Goal: Task Accomplishment & Management: Manage account settings

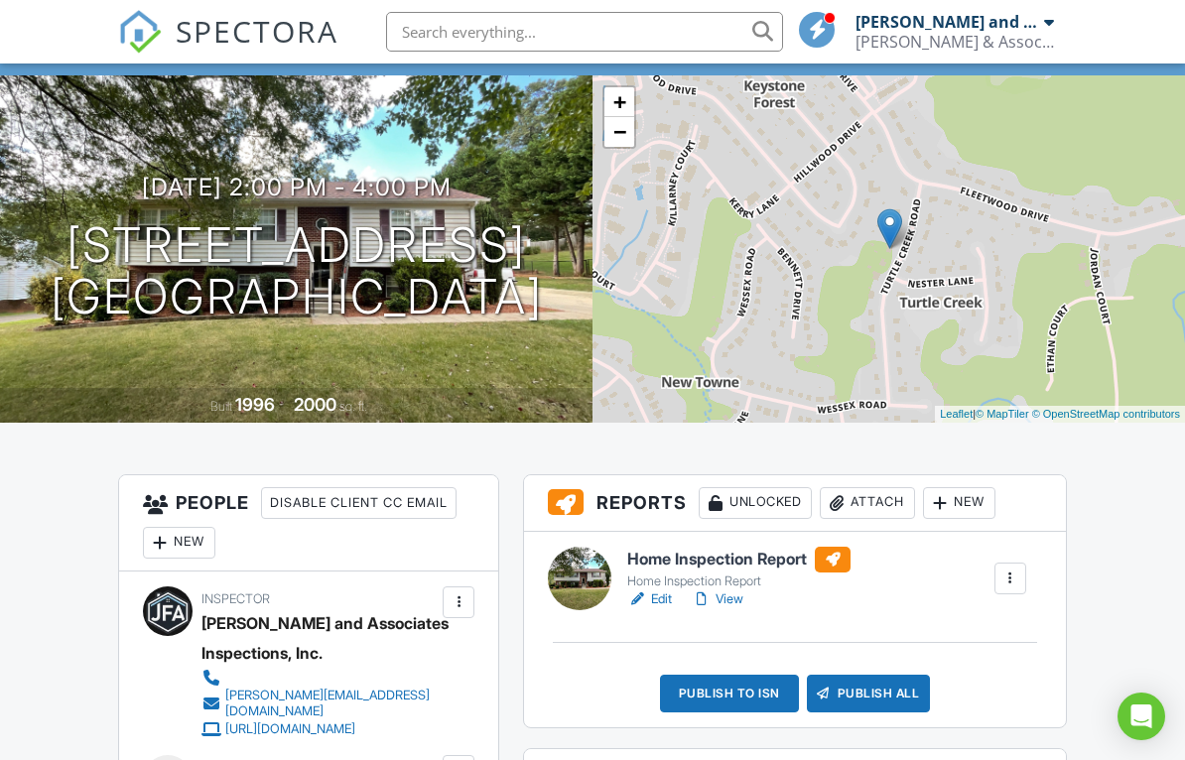
click at [737, 599] on link "View" at bounding box center [718, 600] width 52 height 20
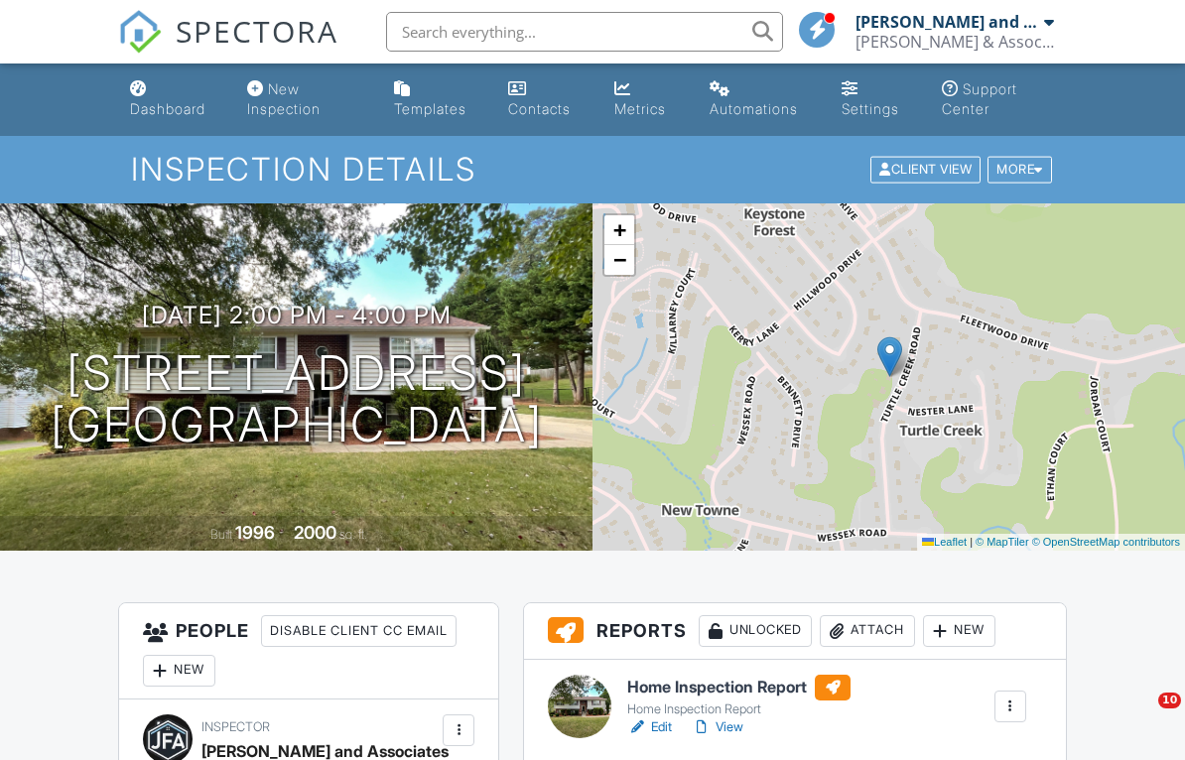
click at [736, 718] on link "View" at bounding box center [718, 728] width 52 height 20
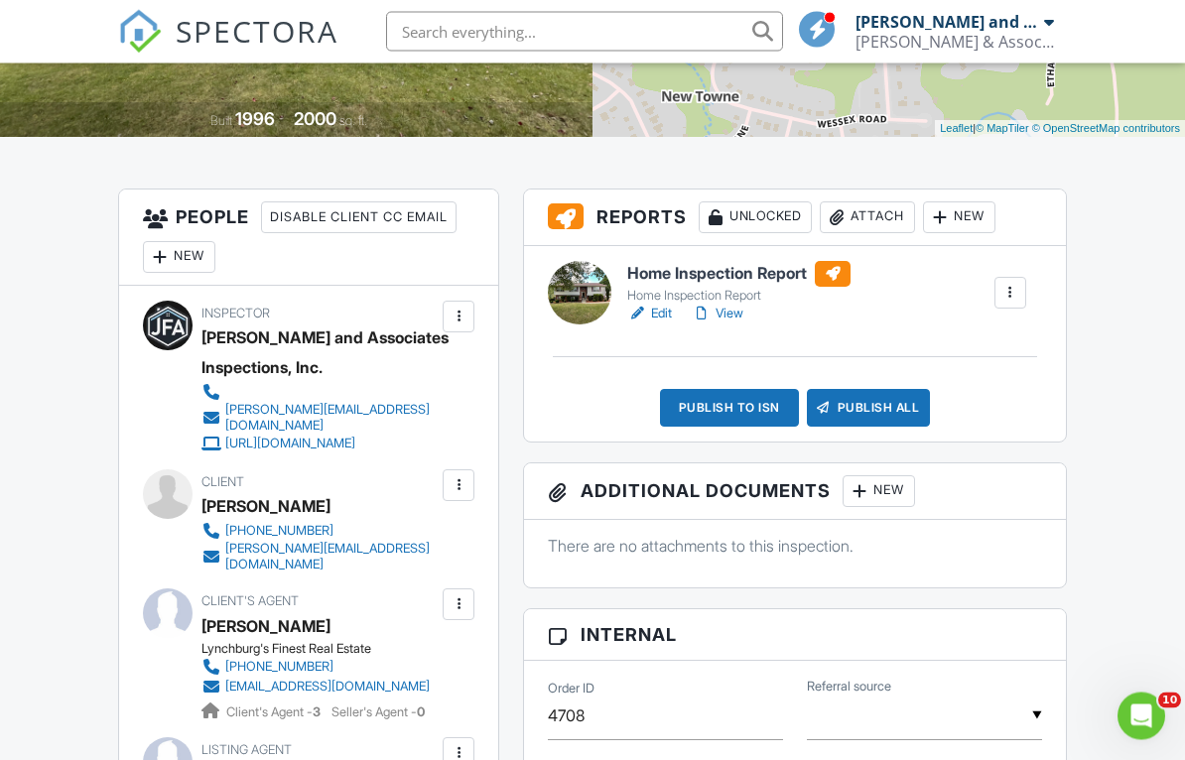
scroll to position [414, 0]
click at [466, 594] on div at bounding box center [459, 604] width 20 height 20
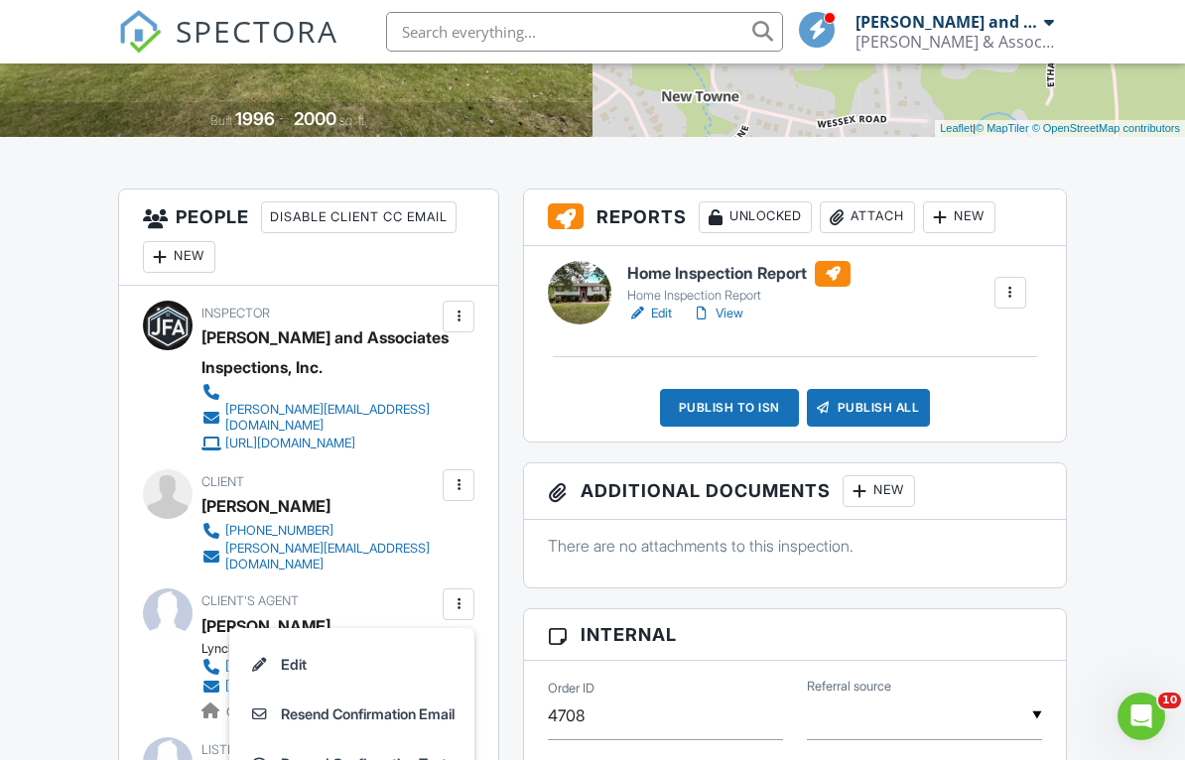
click at [342, 651] on li "Edit" at bounding box center [351, 665] width 221 height 50
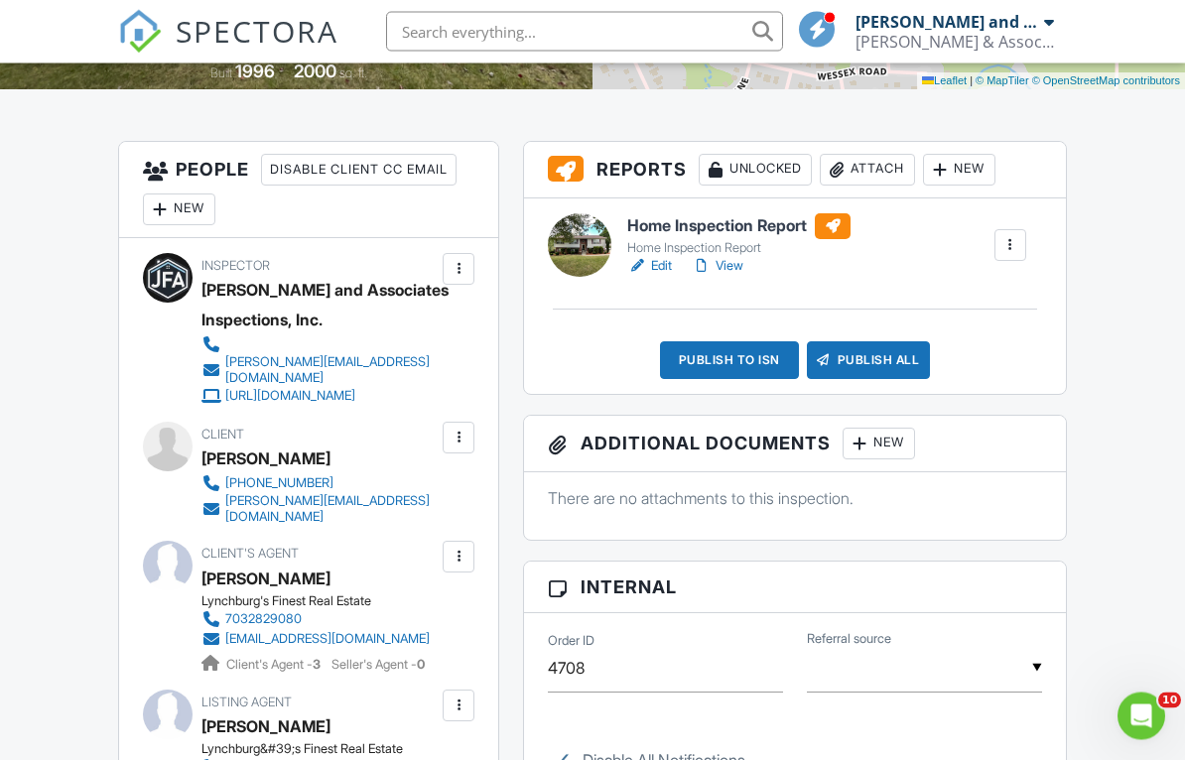
scroll to position [461, 0]
click at [459, 547] on div at bounding box center [459, 557] width 20 height 20
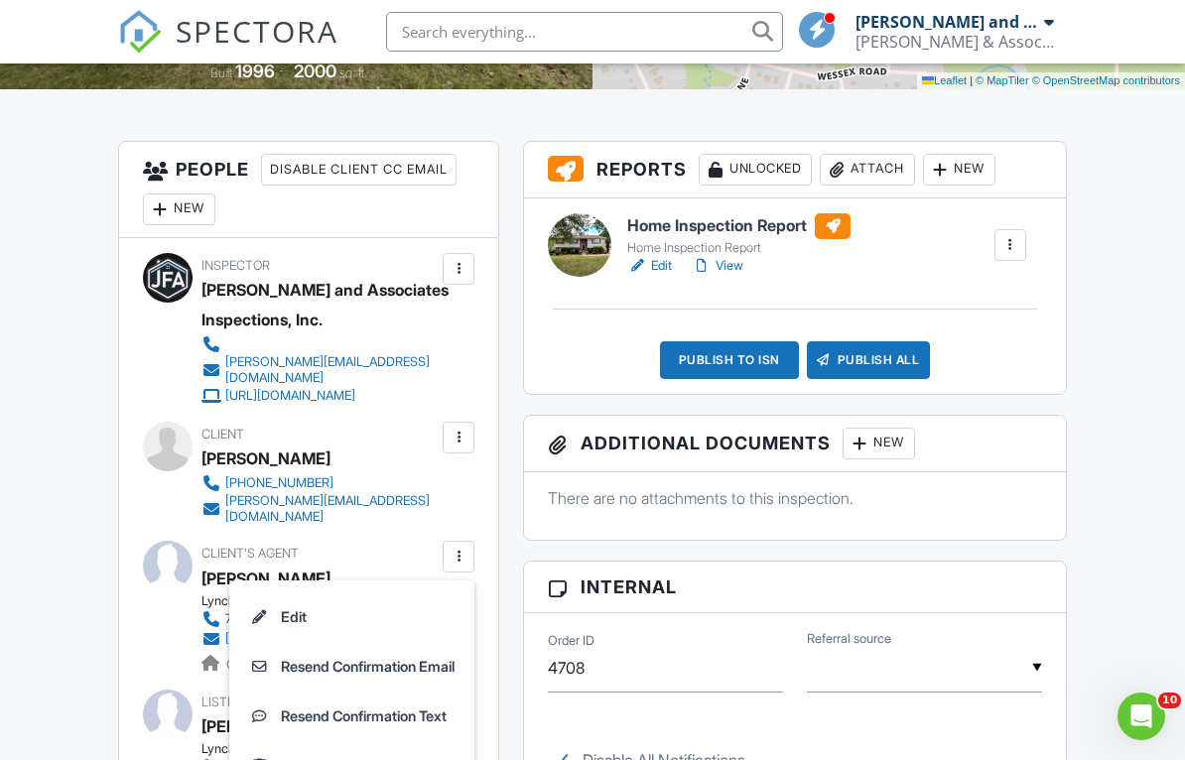
click at [392, 596] on li "Edit" at bounding box center [351, 617] width 221 height 50
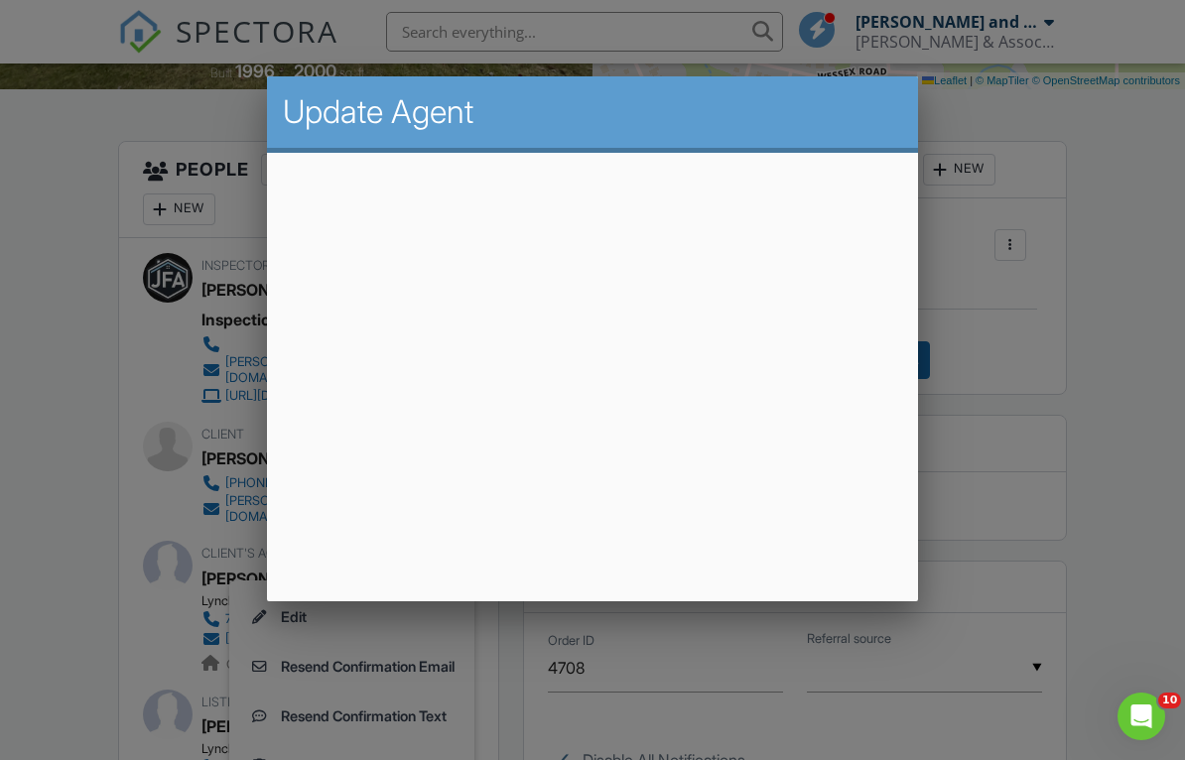
click at [73, 209] on div at bounding box center [592, 376] width 1185 height 951
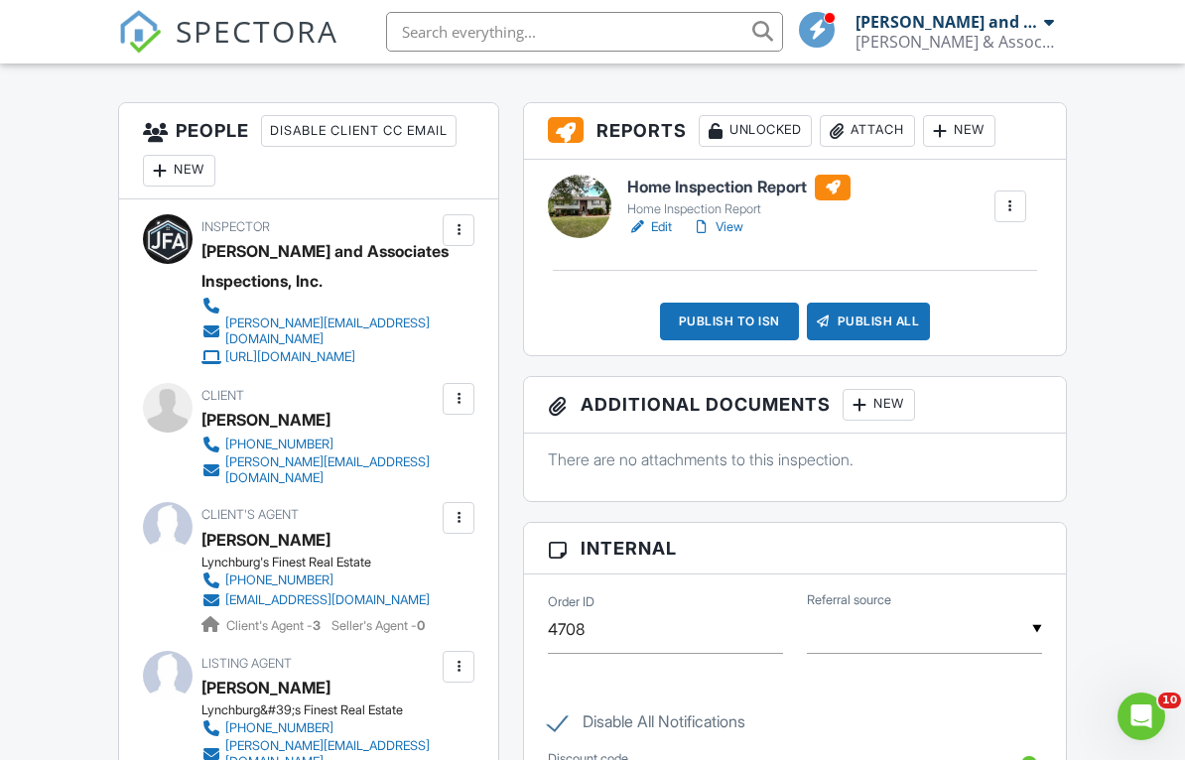
click at [728, 230] on link "View" at bounding box center [718, 227] width 52 height 20
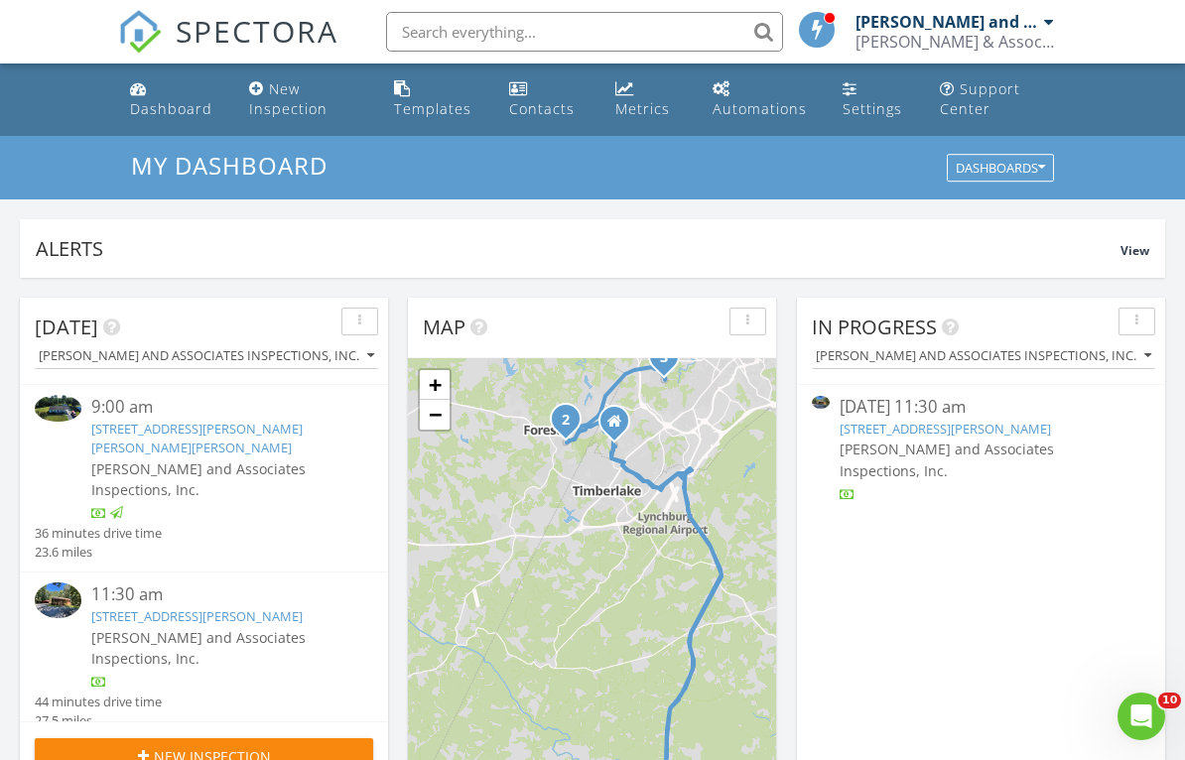
click at [258, 630] on div "11:30 am [STREET_ADDRESS][PERSON_NAME] [PERSON_NAME] and Associates Inspections…" at bounding box center [204, 657] width 338 height 148
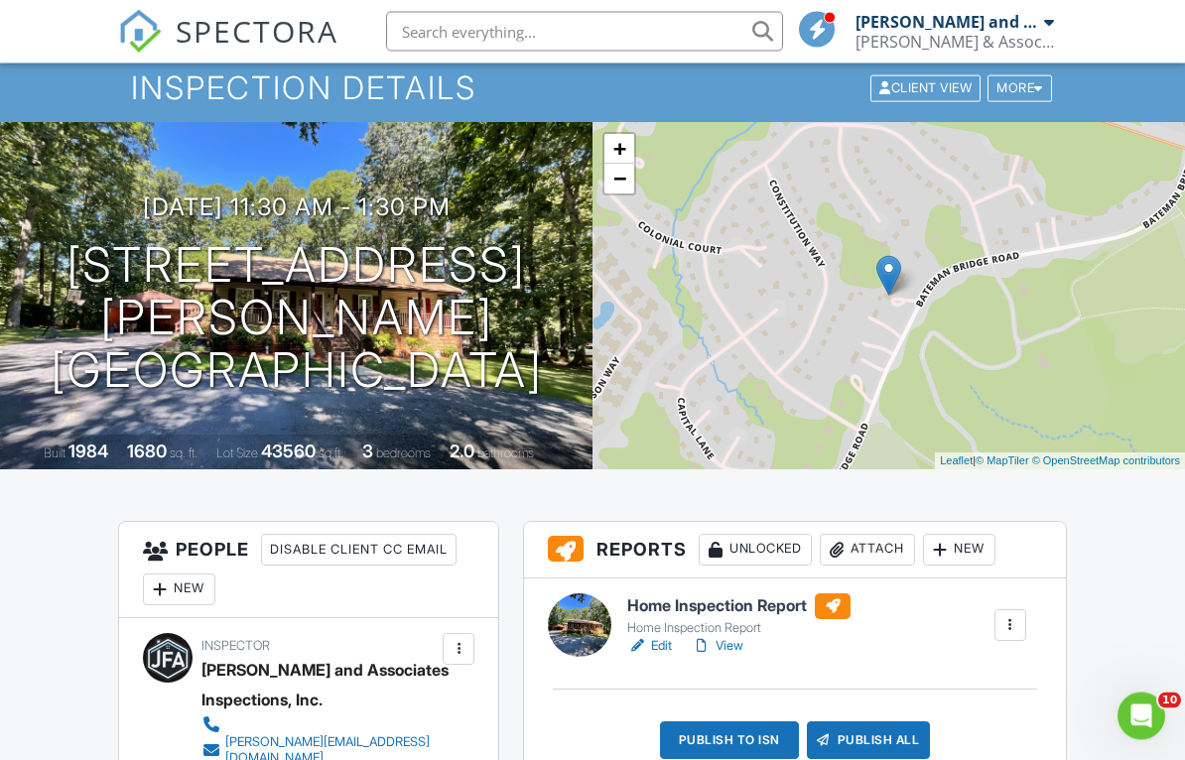
click at [728, 653] on link "View" at bounding box center [718, 647] width 52 height 20
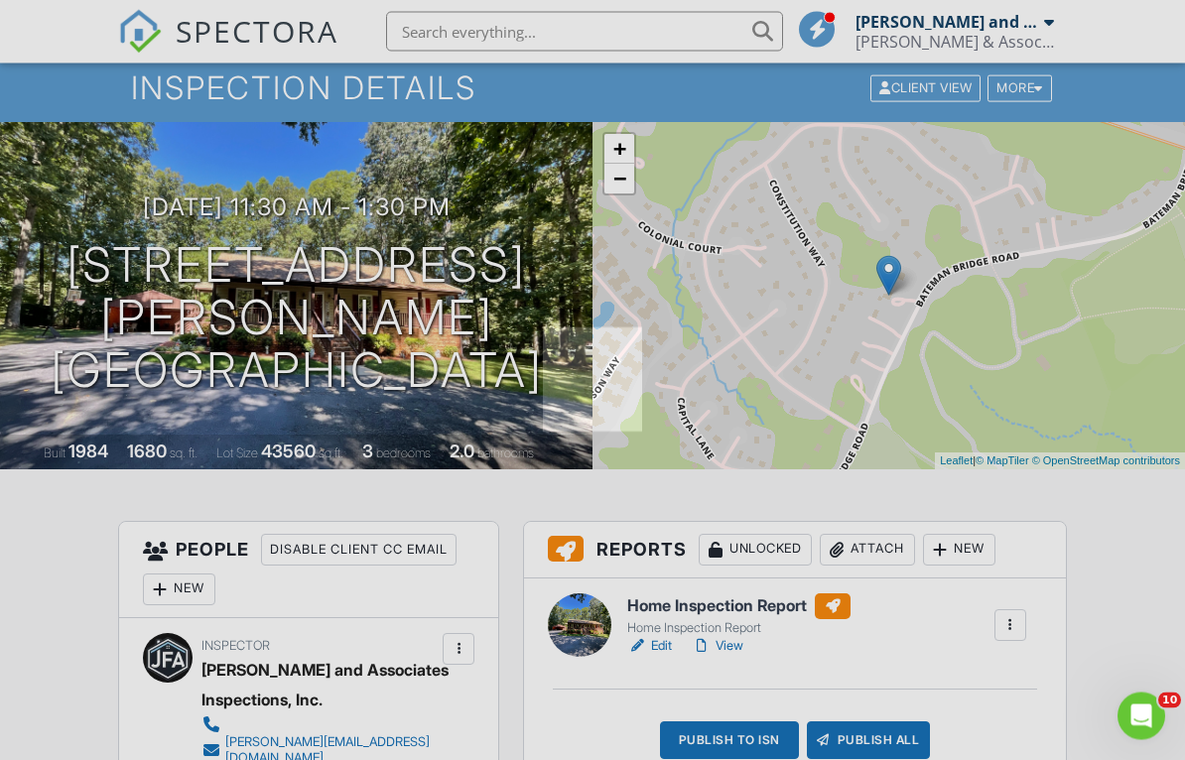
scroll to position [81, 0]
